Goal: Information Seeking & Learning: Check status

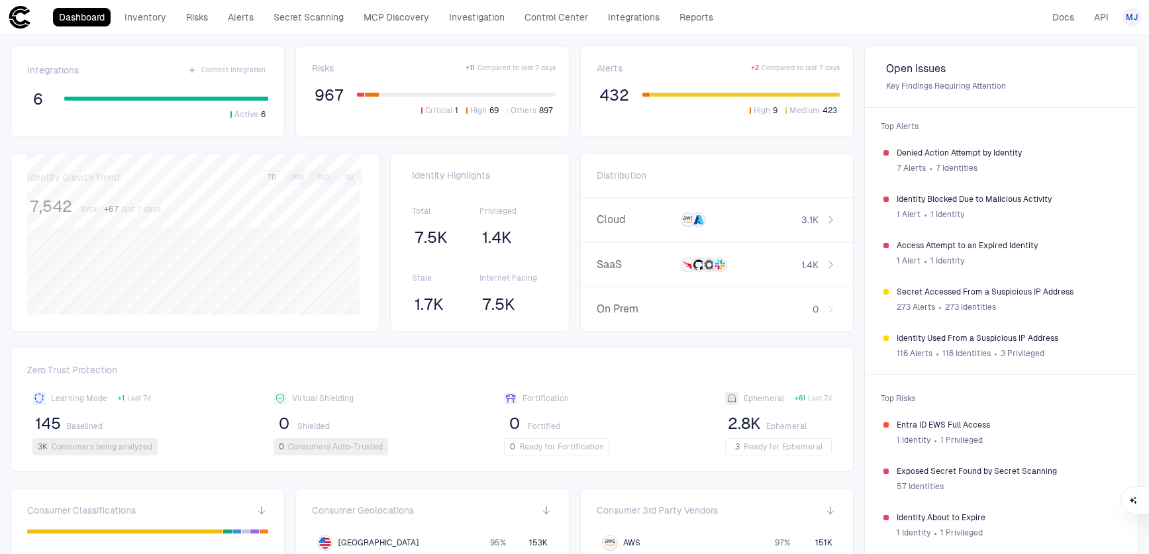
click at [318, 21] on link "Secret Scanning" at bounding box center [308, 17] width 82 height 19
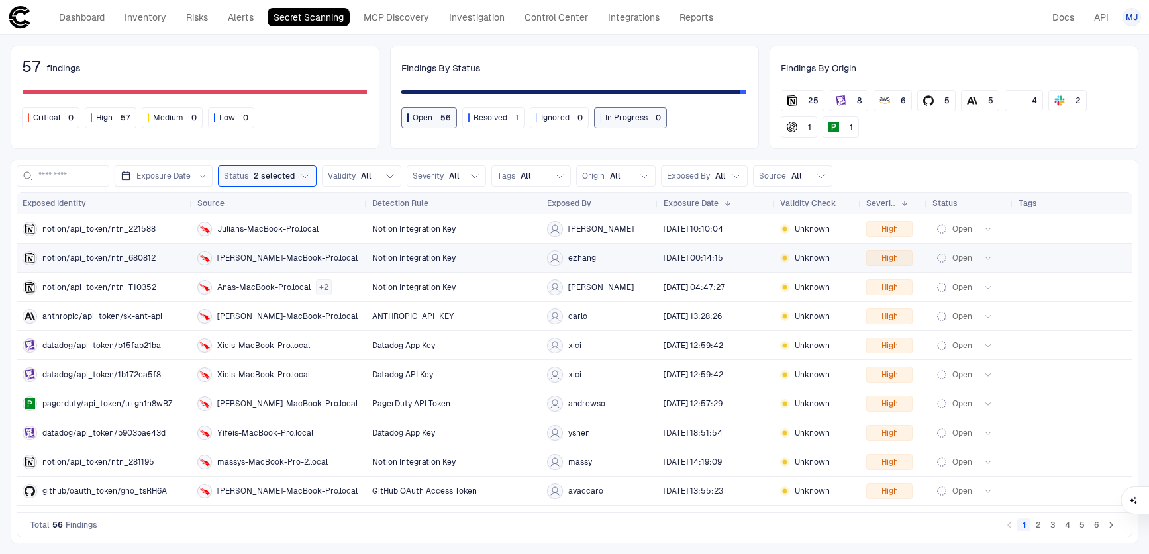
click at [389, 267] on div "Notion Integration Key" at bounding box center [454, 257] width 164 height 27
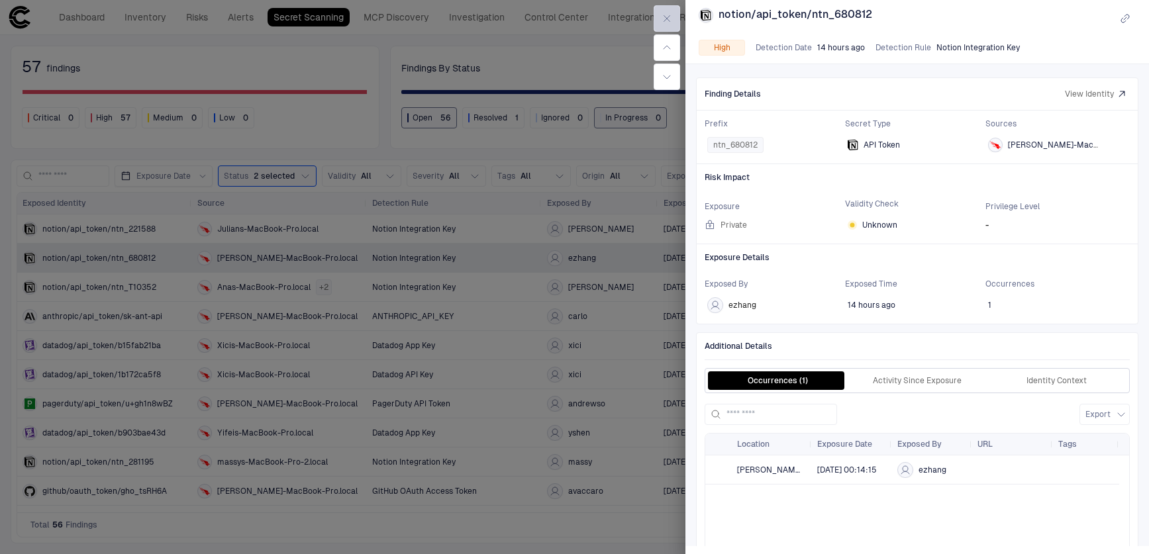
click at [667, 19] on icon "button" at bounding box center [667, 19] width 6 height 6
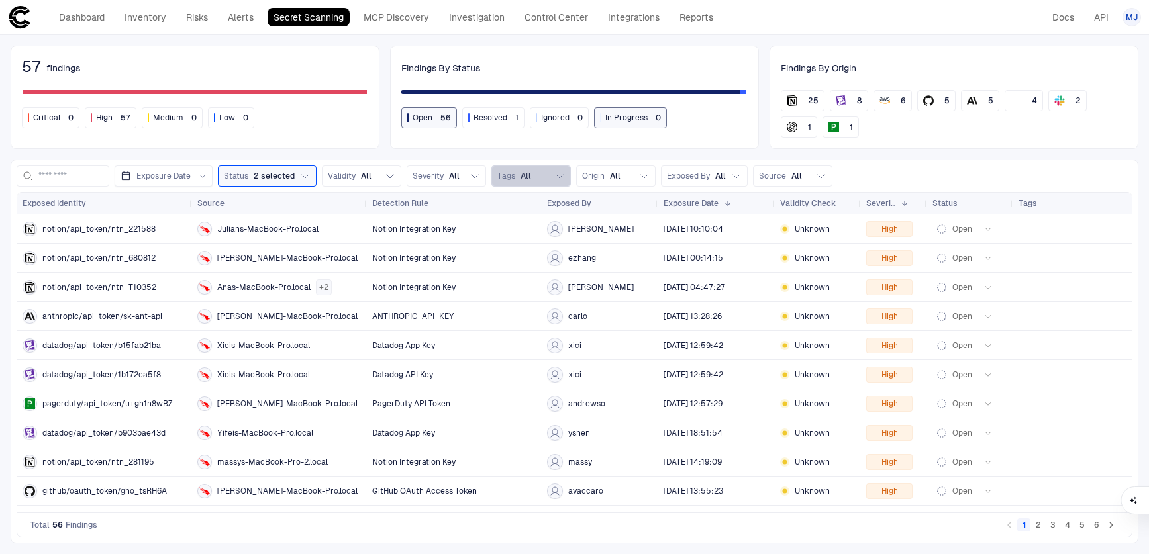
click at [532, 185] on button "Tags All" at bounding box center [530, 176] width 79 height 21
click at [547, 176] on button "Tags All" at bounding box center [530, 176] width 79 height 21
click at [775, 180] on span "Source" at bounding box center [772, 176] width 27 height 11
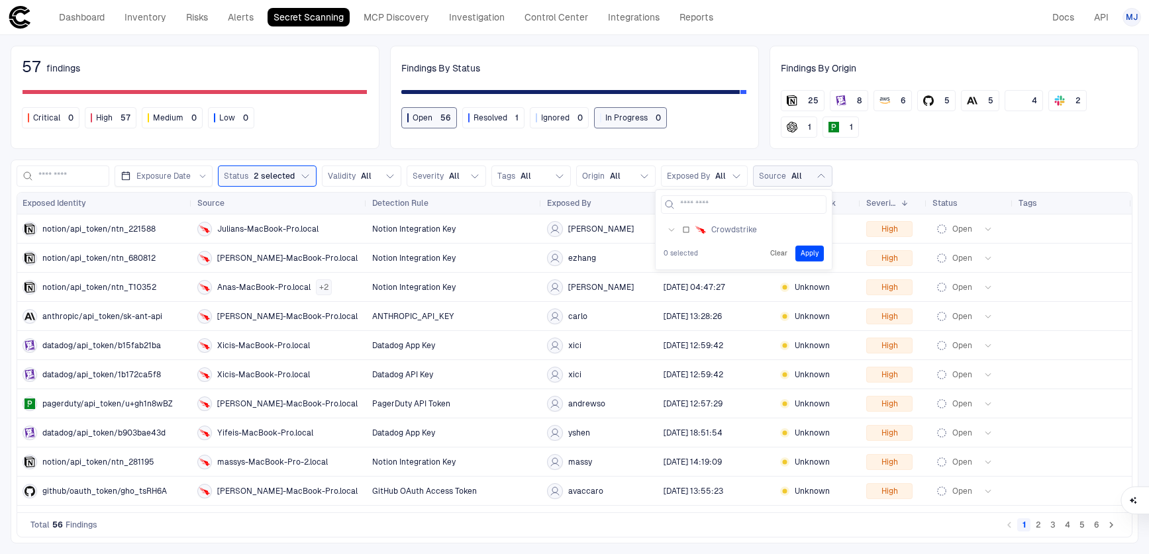
click at [777, 179] on span "Source" at bounding box center [772, 176] width 27 height 11
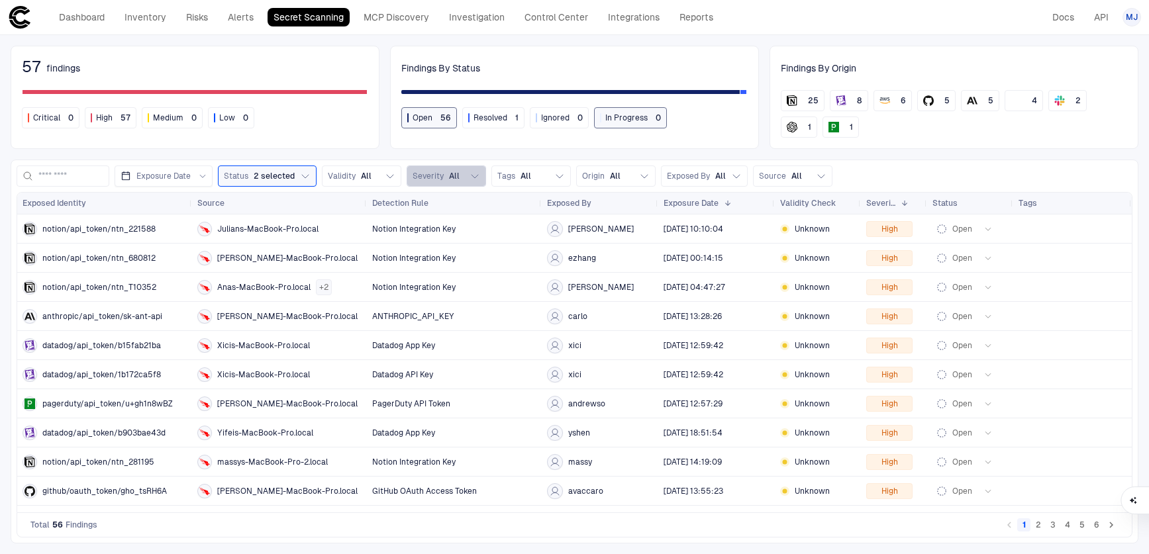
click at [472, 176] on icon "button" at bounding box center [474, 176] width 11 height 11
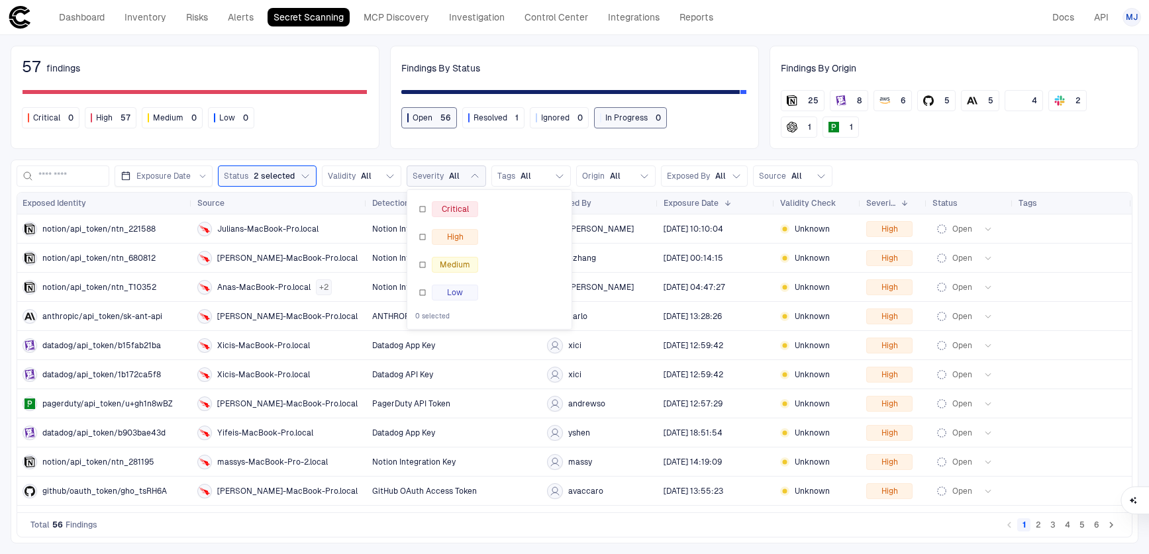
click at [472, 176] on icon "button" at bounding box center [474, 176] width 11 height 11
click at [391, 177] on icon "button" at bounding box center [390, 176] width 11 height 11
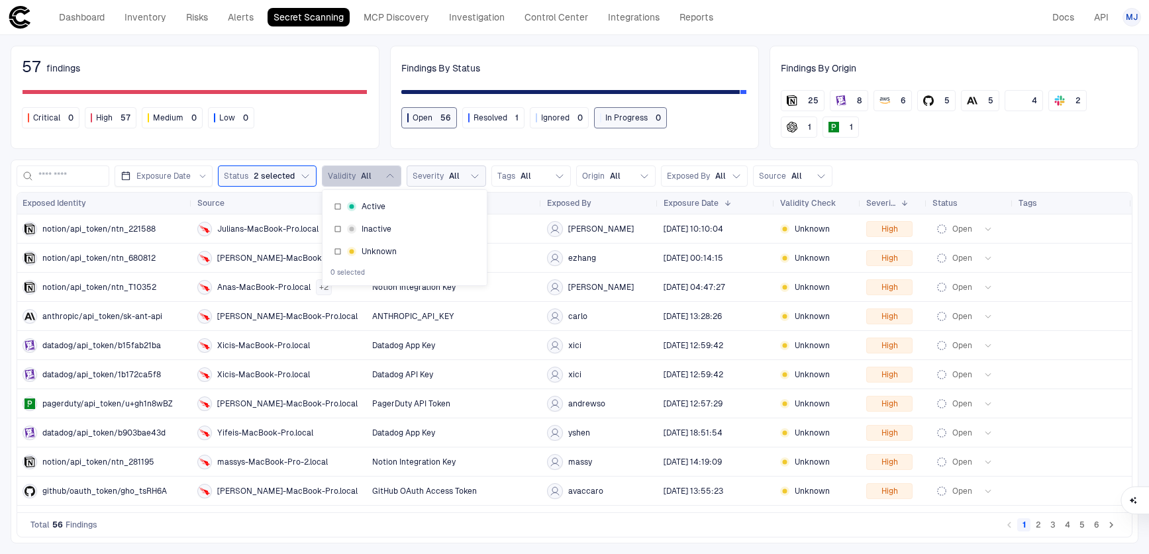
click at [391, 177] on icon "button" at bounding box center [390, 175] width 7 height 3
click at [295, 178] on button "Status 2 selected" at bounding box center [267, 176] width 99 height 21
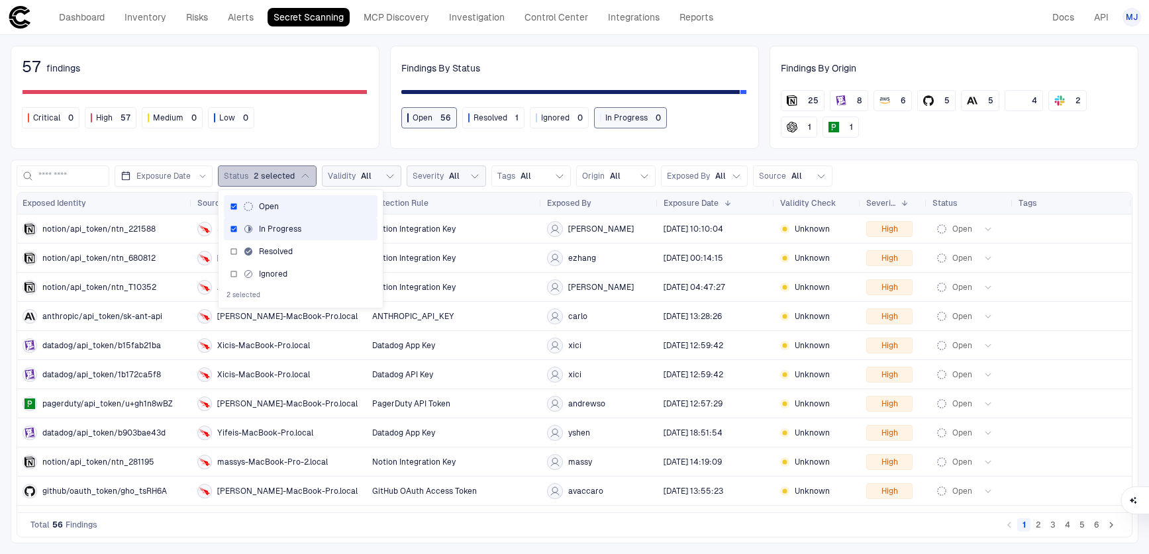
click at [295, 178] on button "Status 2 selected" at bounding box center [267, 176] width 99 height 21
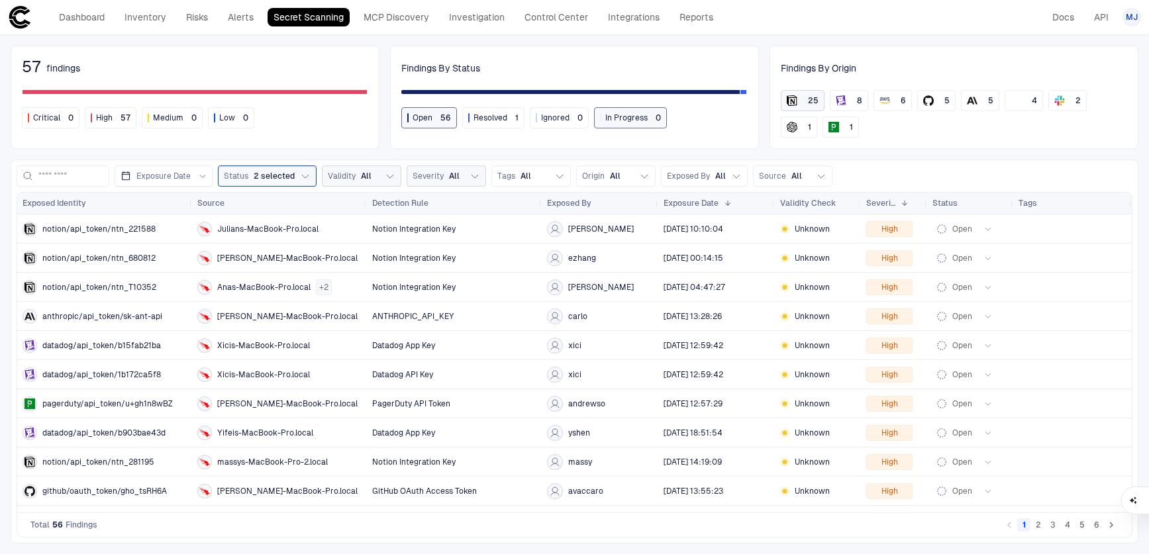
click at [798, 99] on div "25" at bounding box center [802, 100] width 32 height 11
